Goal: Task Accomplishment & Management: Use online tool/utility

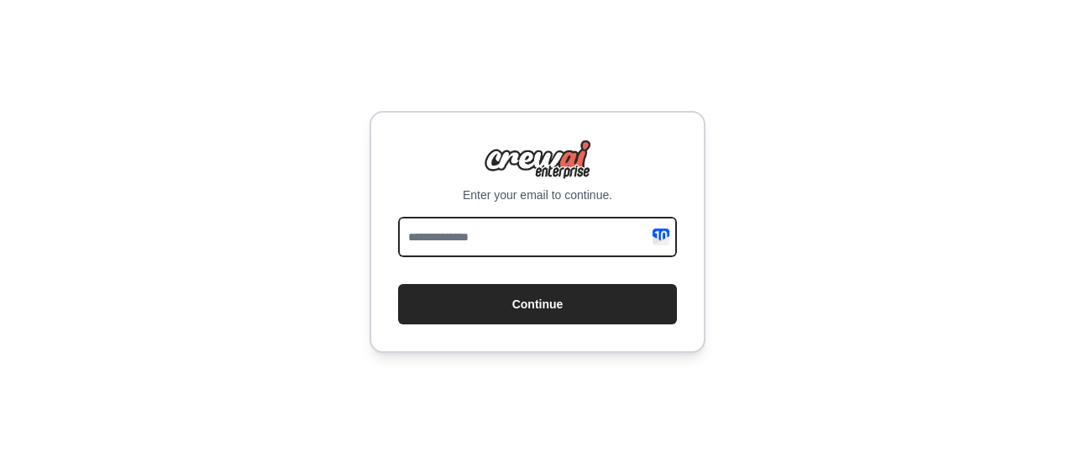
drag, startPoint x: 0, startPoint y: 0, endPoint x: 514, endPoint y: 244, distance: 569.0
click at [514, 244] on input "email" at bounding box center [537, 237] width 279 height 40
type input "*"
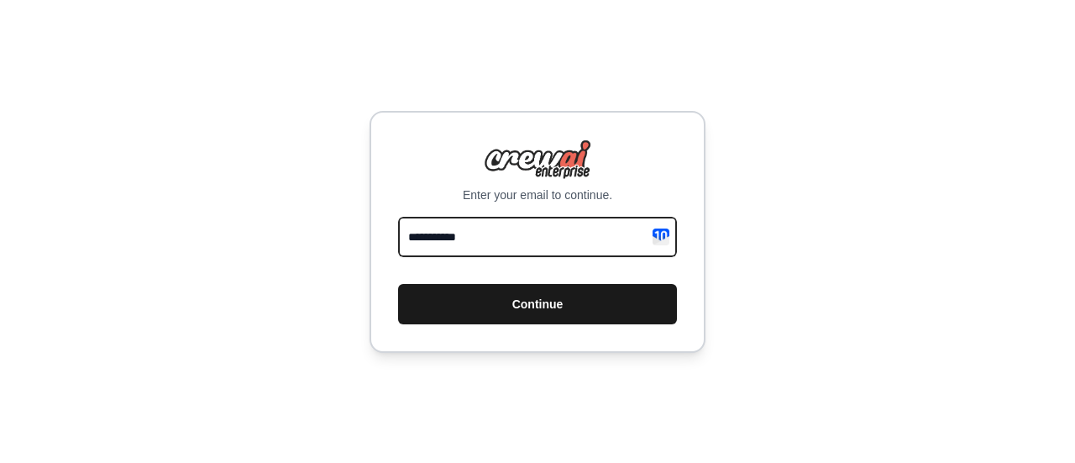
type input "**********"
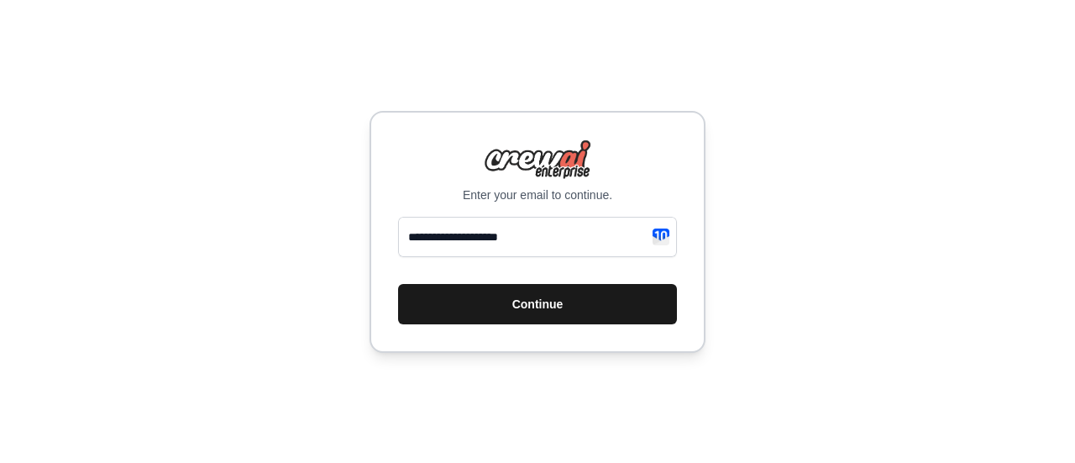
click at [572, 290] on button "Continue" at bounding box center [537, 304] width 279 height 40
click at [532, 313] on button "Continue" at bounding box center [537, 304] width 279 height 40
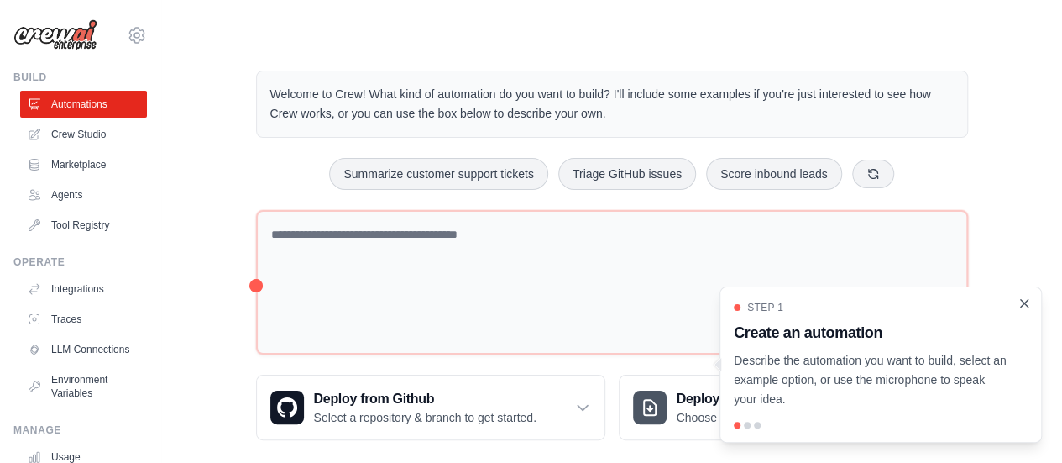
click at [1023, 305] on icon "Close walkthrough" at bounding box center [1024, 303] width 15 height 15
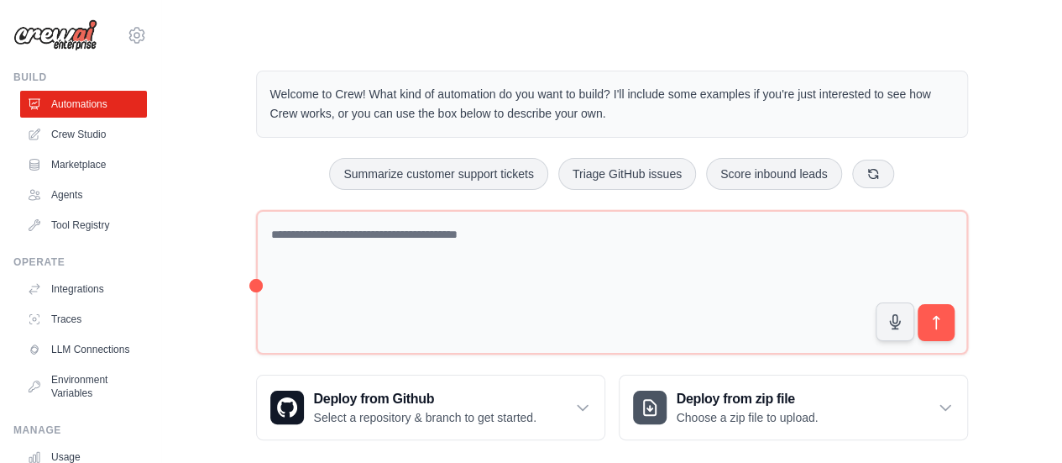
scroll to position [18, 0]
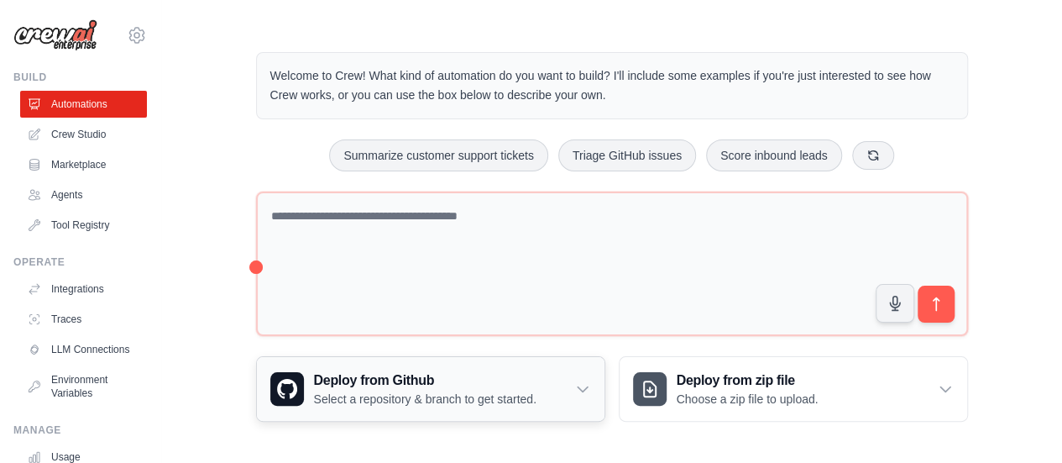
click at [597, 381] on div "Deploy from Github Select a repository & branch to get started." at bounding box center [431, 389] width 348 height 64
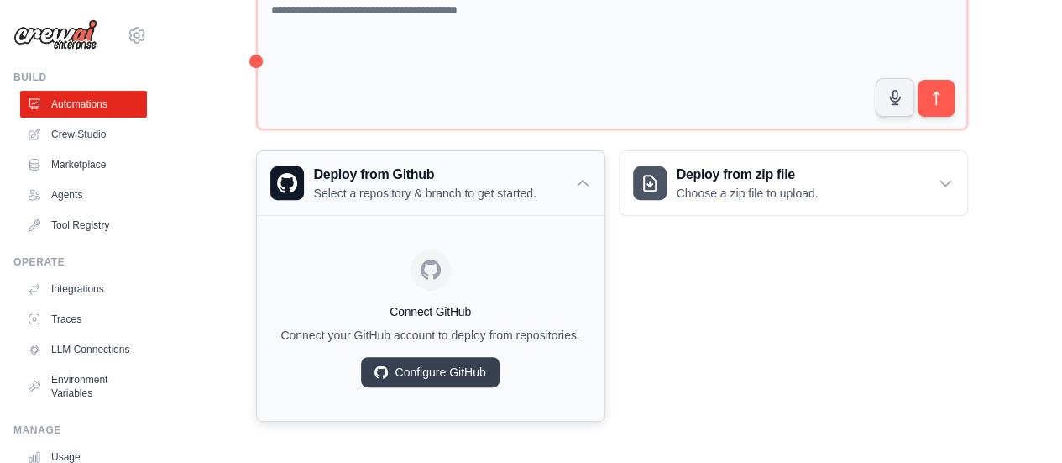
click at [576, 183] on icon at bounding box center [582, 183] width 17 height 17
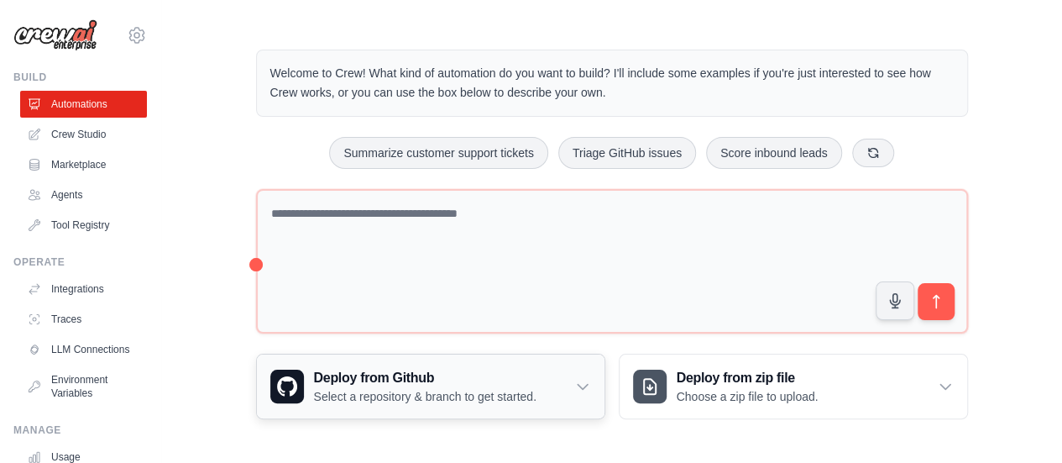
scroll to position [18, 0]
